Goal: Navigation & Orientation: Find specific page/section

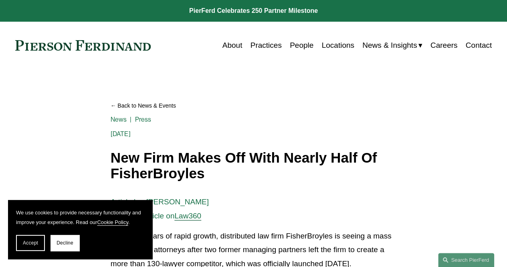
click at [300, 46] on link "People" at bounding box center [302, 45] width 24 height 15
click at [296, 45] on link "People" at bounding box center [302, 45] width 24 height 15
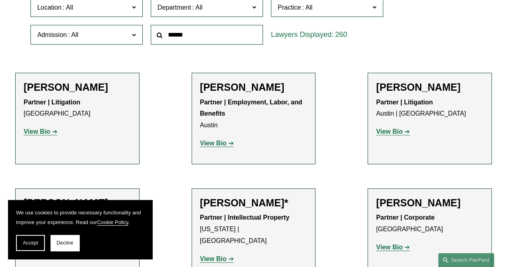
scroll to position [83, 0]
